Goal: Task Accomplishment & Management: Manage account settings

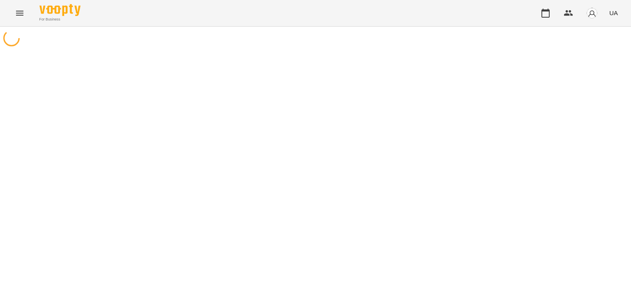
click at [21, 13] on icon "Menu" at bounding box center [19, 13] width 7 height 5
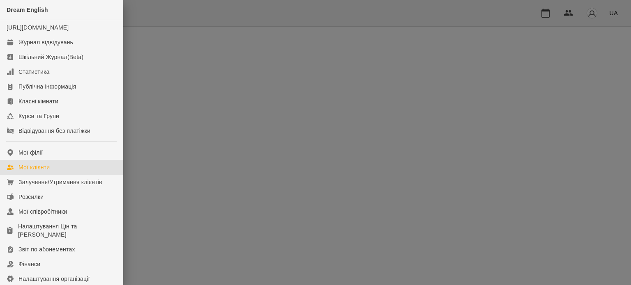
click at [46, 172] on div "Мої клієнти" at bounding box center [33, 167] width 31 height 8
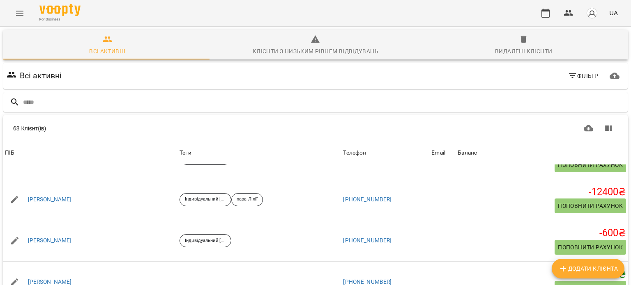
scroll to position [246, 0]
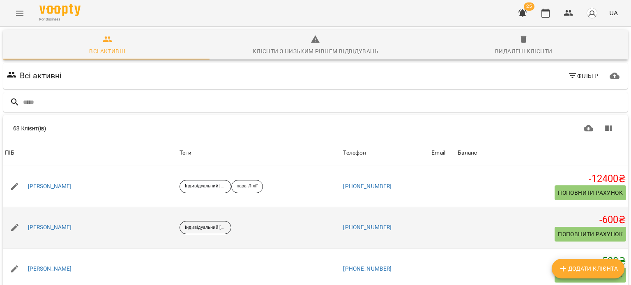
click at [560, 234] on span "Поповнити рахунок" at bounding box center [590, 235] width 65 height 10
select select "****"
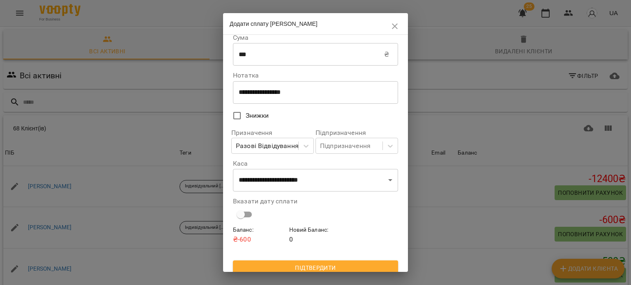
scroll to position [14, 0]
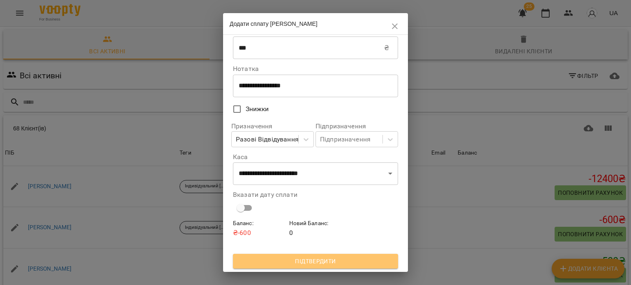
click at [342, 261] on span "Підтвердити" at bounding box center [315, 262] width 152 height 10
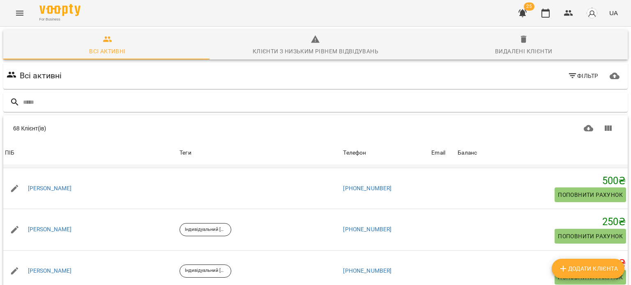
scroll to position [328, 0]
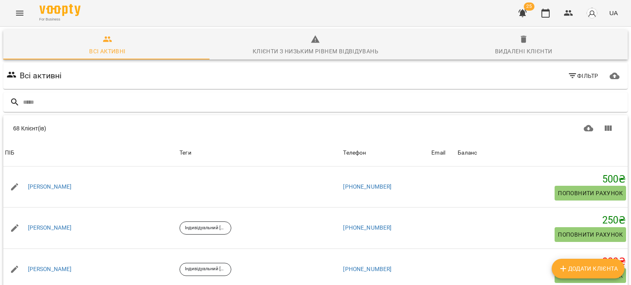
click at [384, 9] on div "For Business 25 UA" at bounding box center [315, 13] width 631 height 26
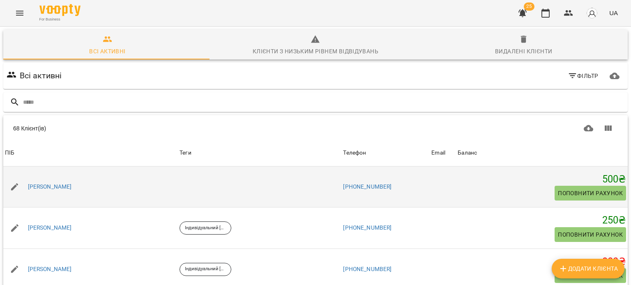
scroll to position [370, 0]
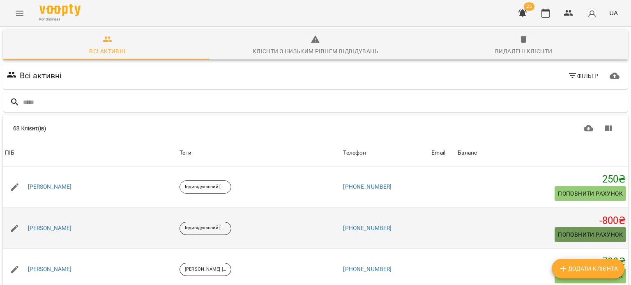
click at [559, 231] on span "Поповнити рахунок" at bounding box center [590, 235] width 65 height 10
select select "****"
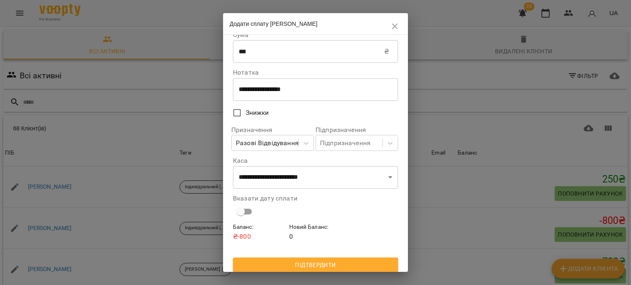
scroll to position [14, 0]
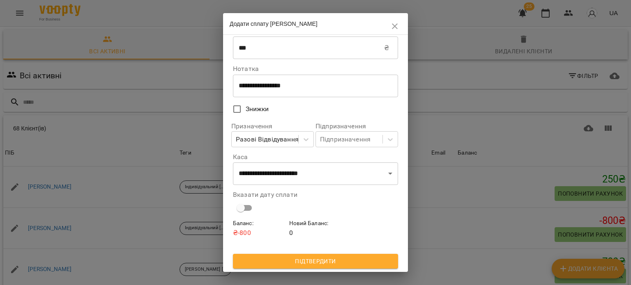
click at [340, 263] on span "Підтвердити" at bounding box center [315, 262] width 152 height 10
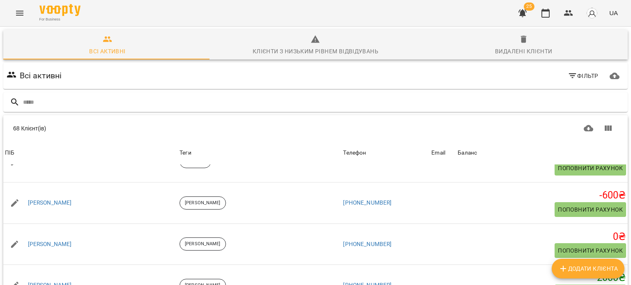
scroll to position [985, 0]
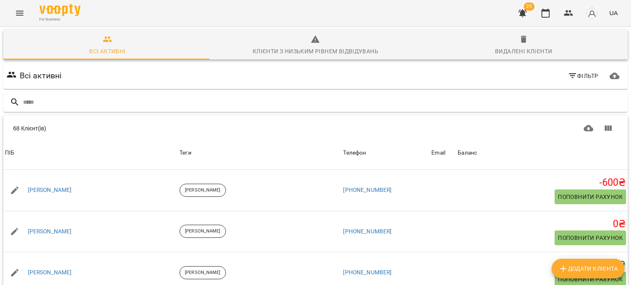
click at [467, 16] on div "For Business 25 UA" at bounding box center [315, 13] width 631 height 26
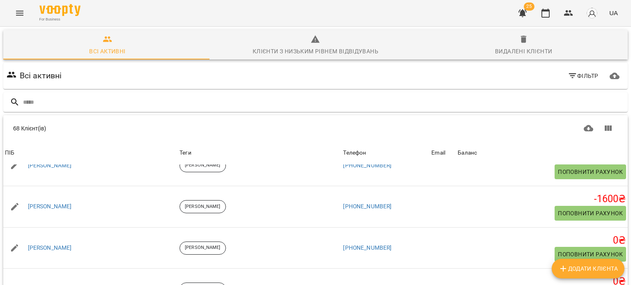
scroll to position [1478, 0]
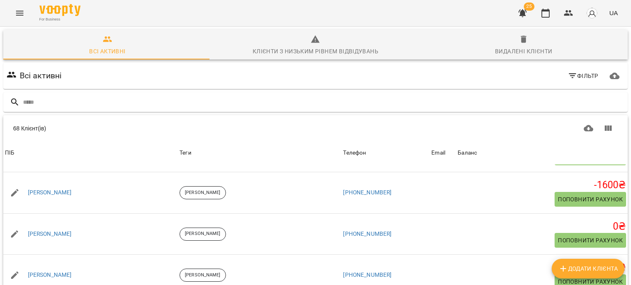
click at [519, 76] on div "Всі активні Фільтр" at bounding box center [315, 75] width 621 height 23
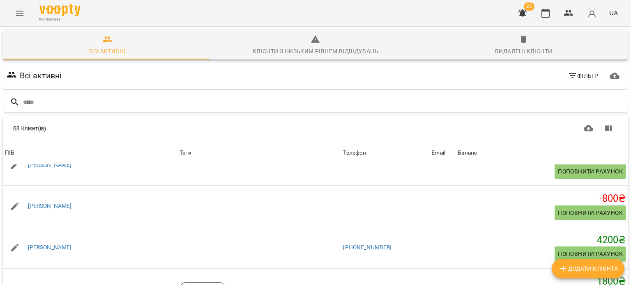
scroll to position [79, 0]
click at [521, 274] on body "For Business 25 UA Всі активні Клієнти з низьким рівнем відвідувань Видалені кл…" at bounding box center [315, 213] width 631 height 427
click at [519, 225] on li "100" at bounding box center [517, 224] width 24 height 15
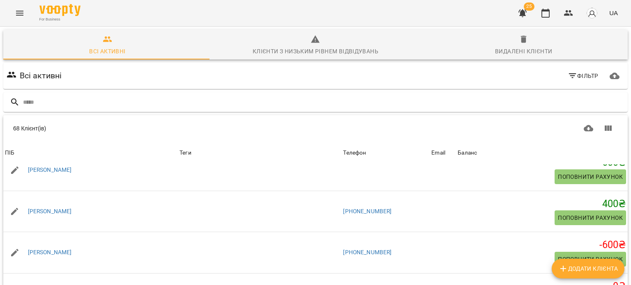
scroll to position [2464, 0]
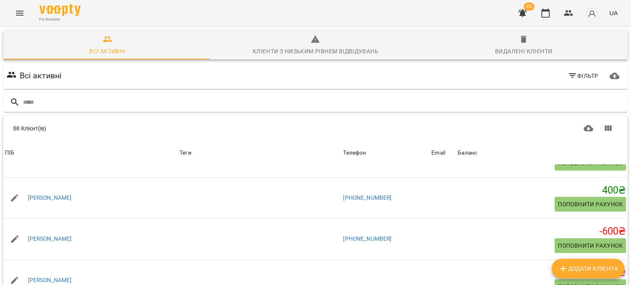
click at [514, 119] on div "Table Toolbar" at bounding box center [464, 129] width 305 height 20
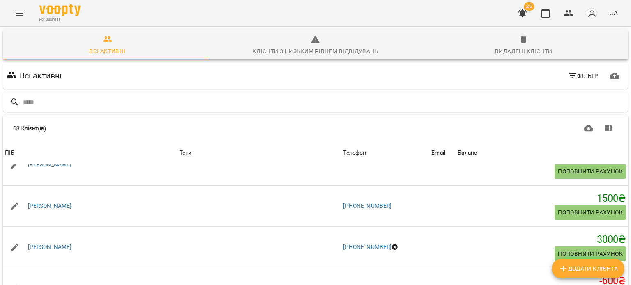
click at [275, 6] on div "For Business 25 UA" at bounding box center [315, 13] width 631 height 26
